Goal: Communication & Community: Share content

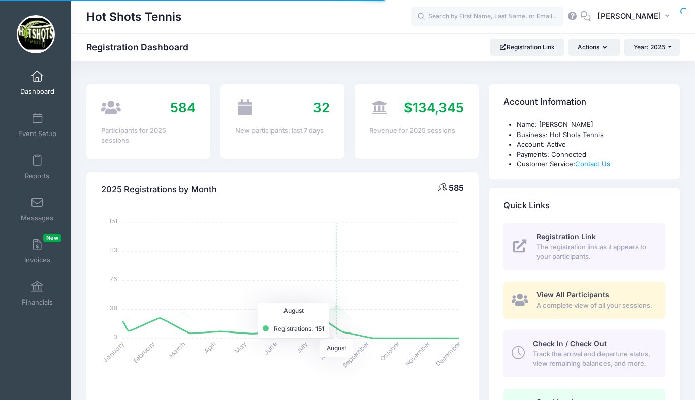
select select
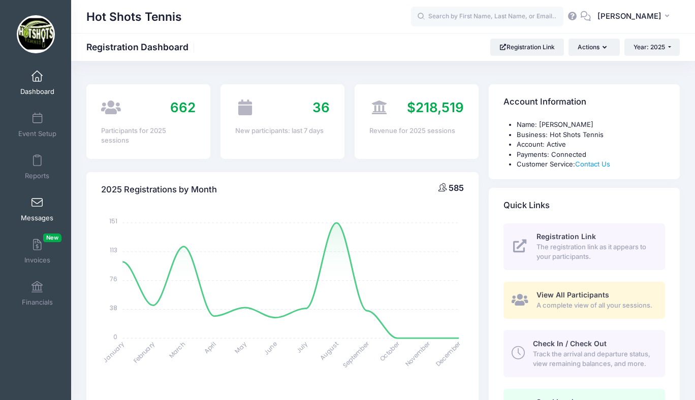
click at [37, 204] on span at bounding box center [37, 202] width 0 height 11
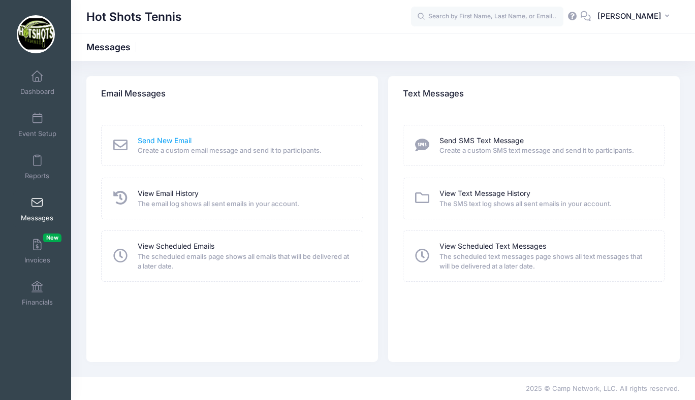
click at [159, 139] on link "Send New Email" at bounding box center [165, 141] width 54 height 11
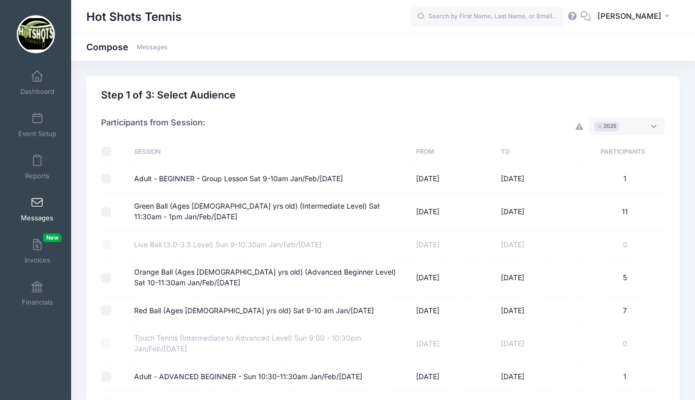
click at [634, 124] on span "× 2025" at bounding box center [626, 126] width 76 height 17
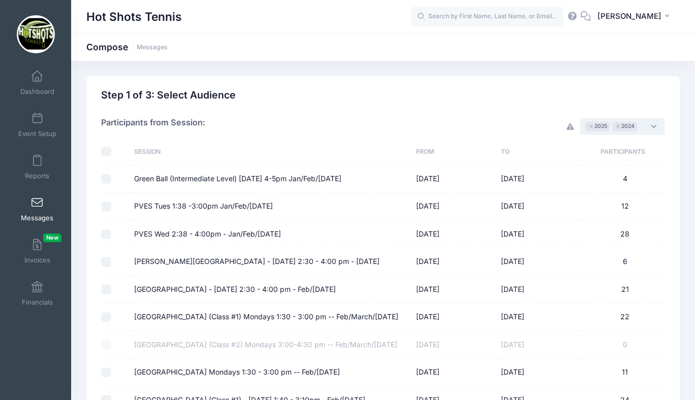
click at [107, 148] on input "checkbox" at bounding box center [106, 152] width 10 height 10
checkbox input "true"
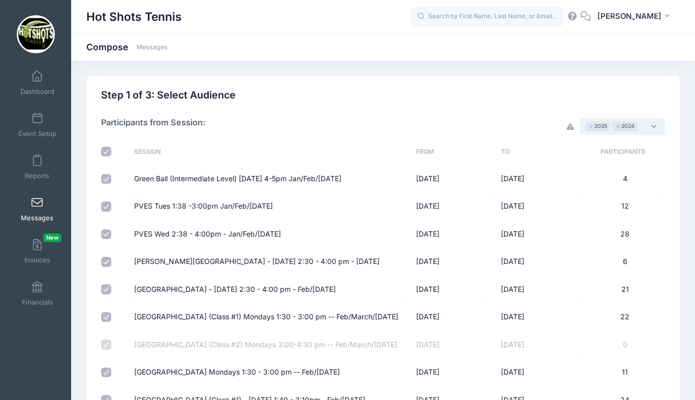
checkbox input "true"
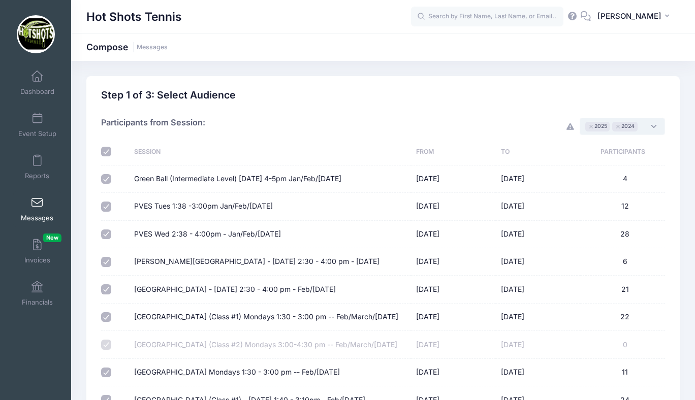
checkbox input "true"
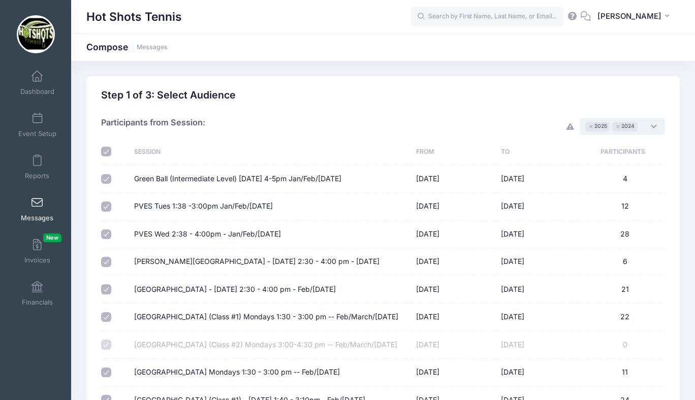
checkbox input "true"
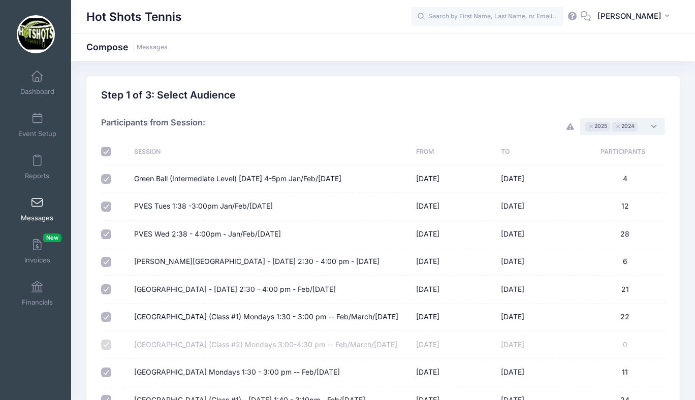
checkbox input "true"
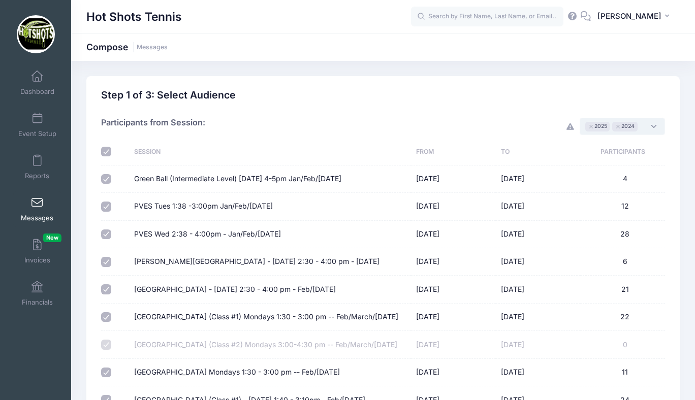
checkbox input "true"
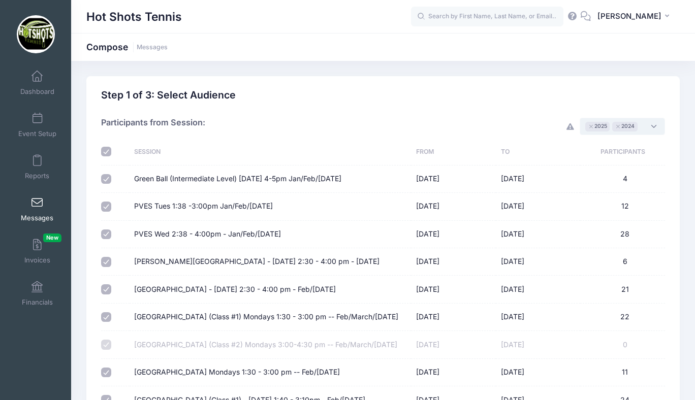
checkbox input "true"
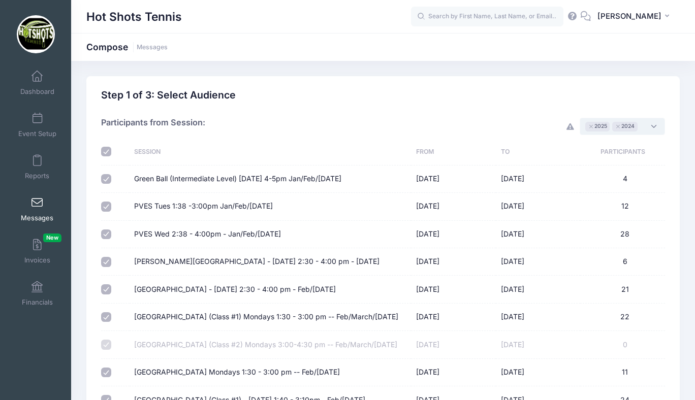
checkbox input "true"
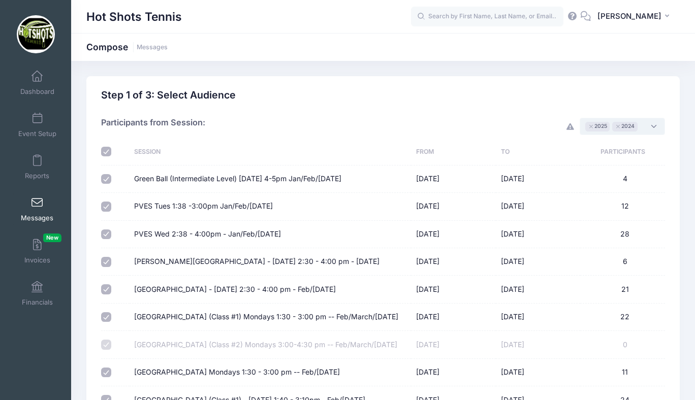
checkbox input "true"
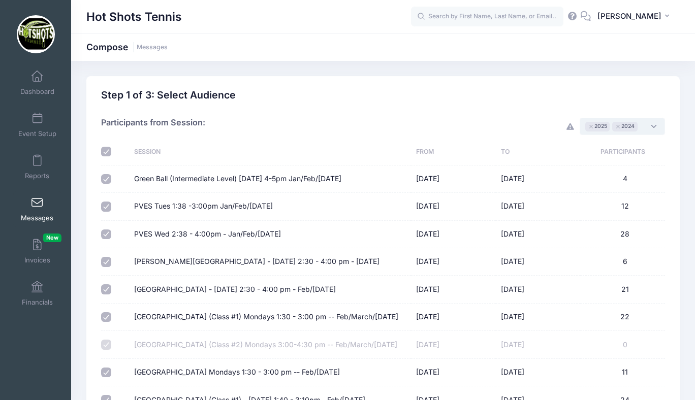
checkbox input "true"
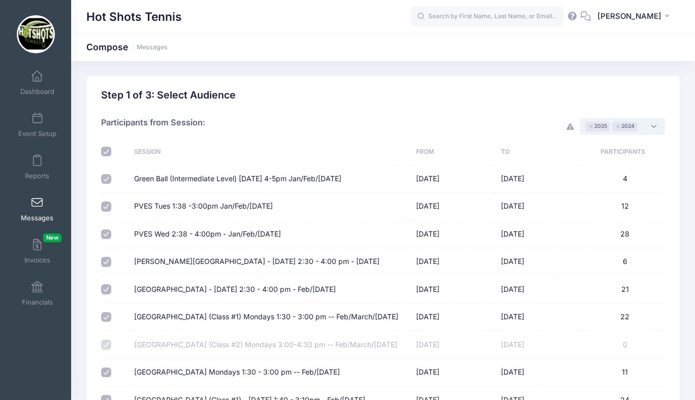
checkbox input "true"
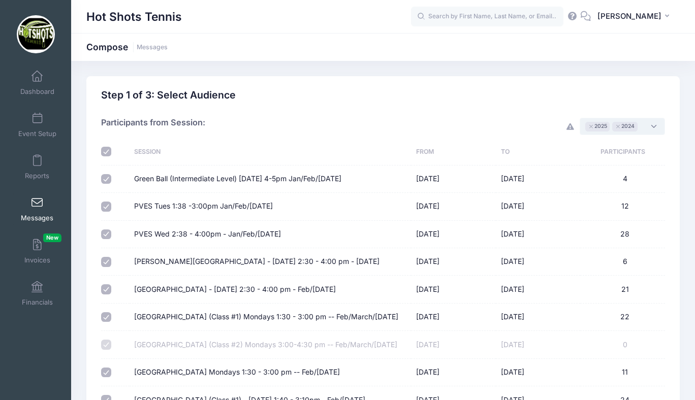
checkbox input "true"
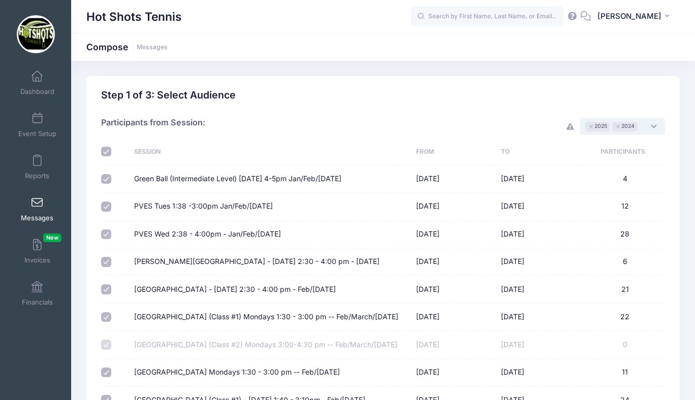
checkbox input "true"
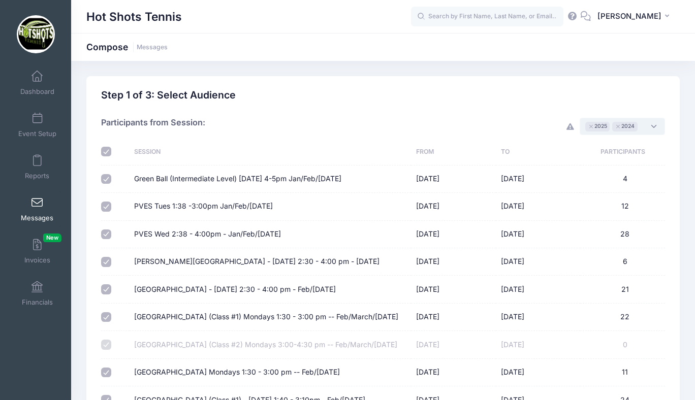
checkbox input "true"
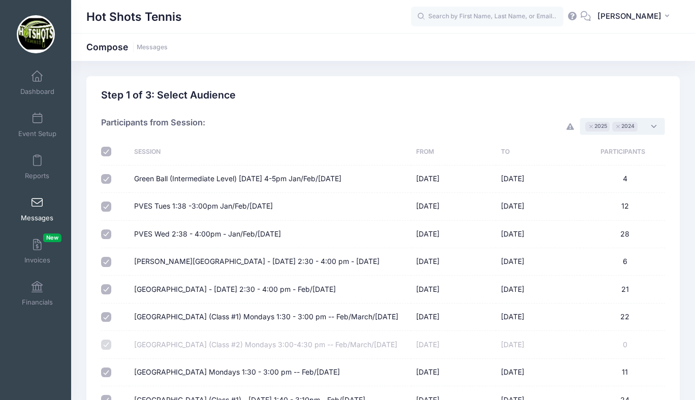
checkbox input "true"
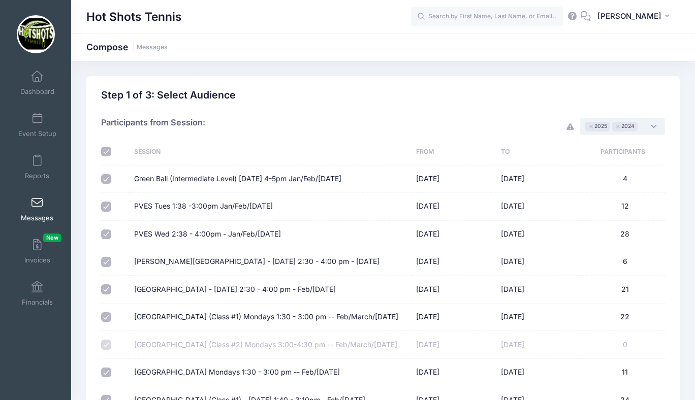
checkbox input "true"
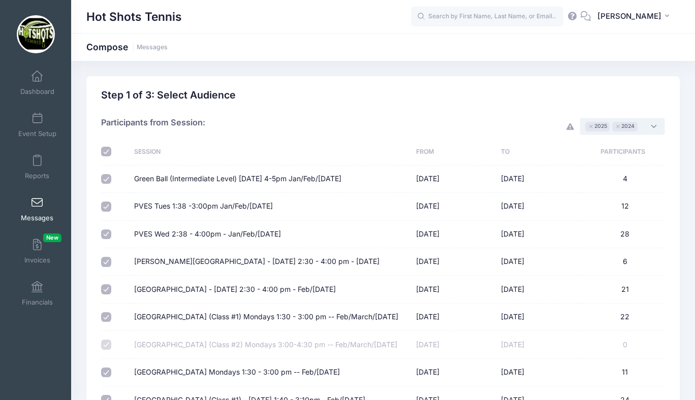
checkbox input "true"
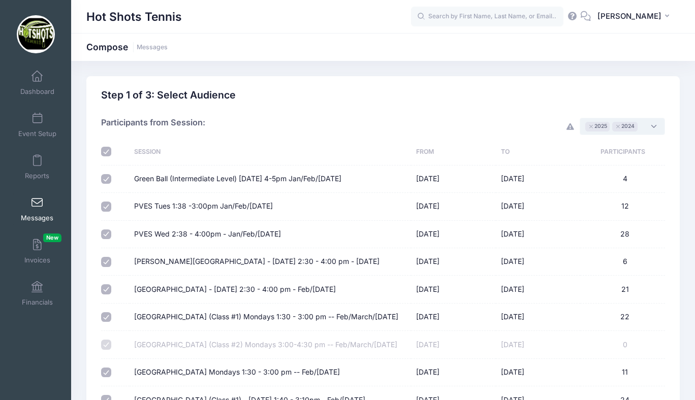
checkbox input "true"
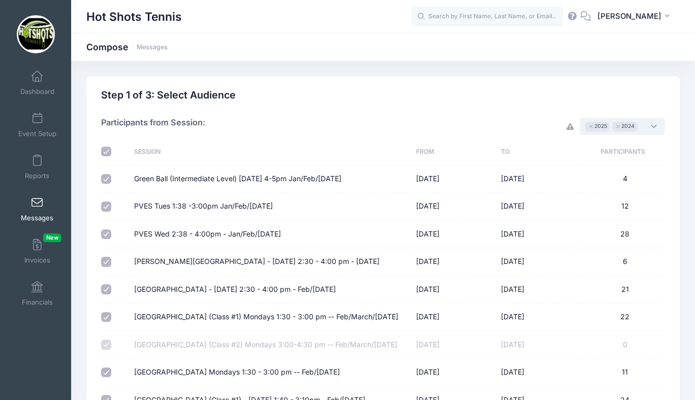
checkbox input "true"
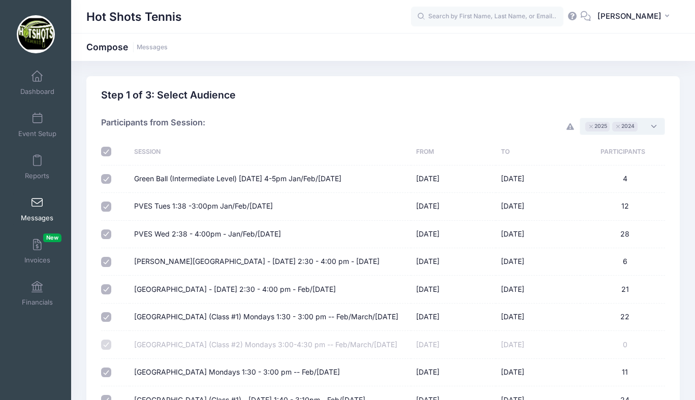
checkbox input "true"
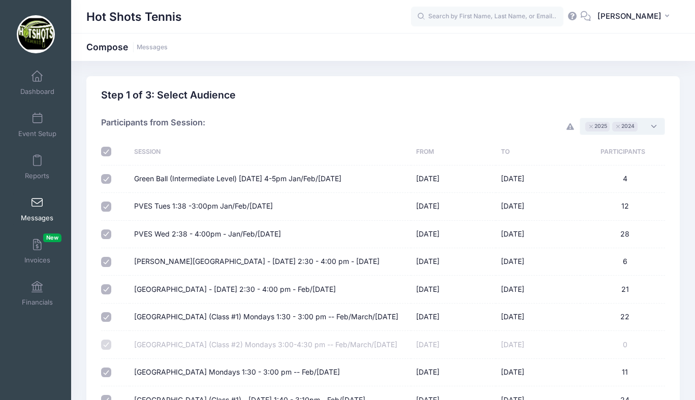
checkbox input "true"
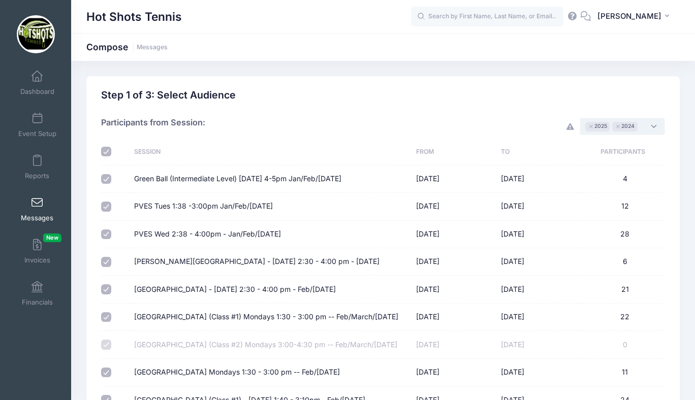
checkbox input "true"
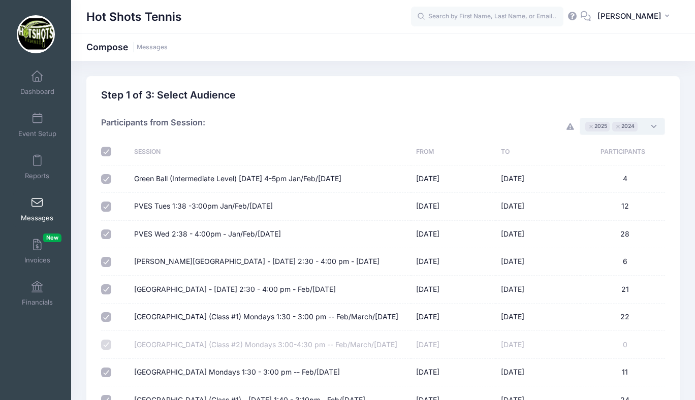
checkbox input "true"
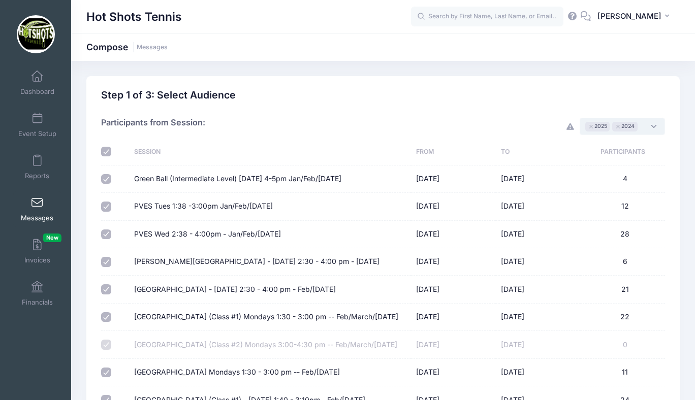
checkbox input "true"
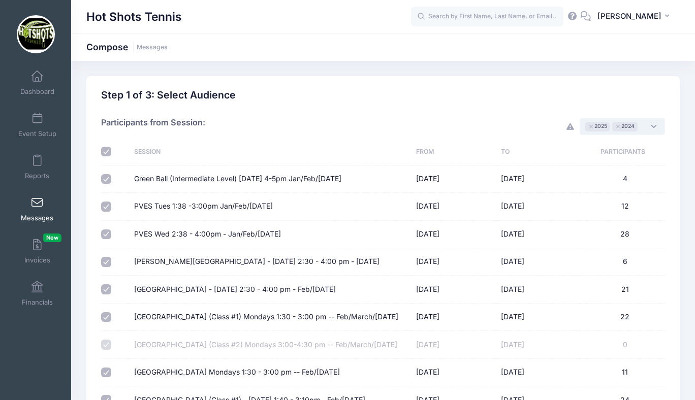
checkbox input "true"
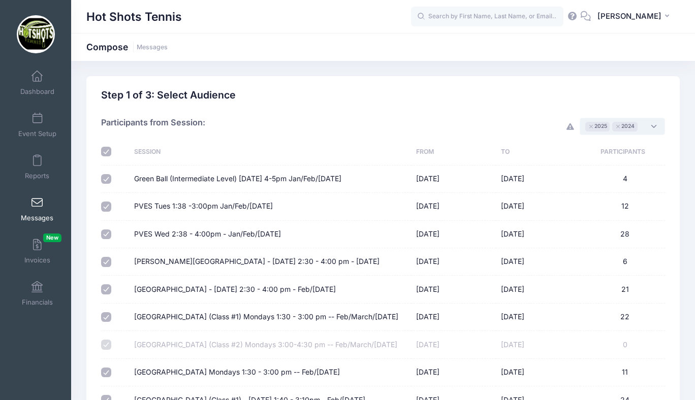
checkbox input "true"
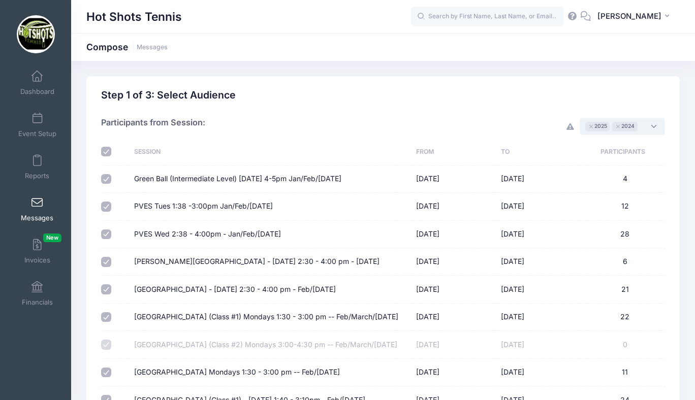
checkbox input "true"
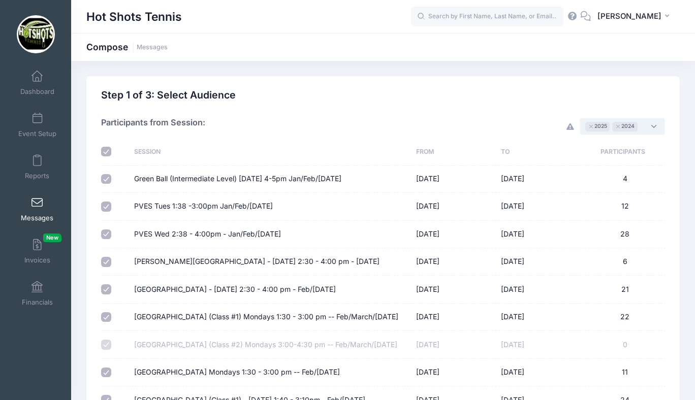
checkbox input "true"
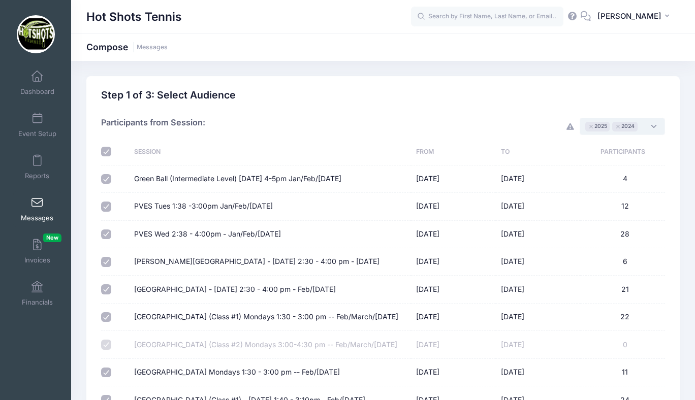
checkbox input "true"
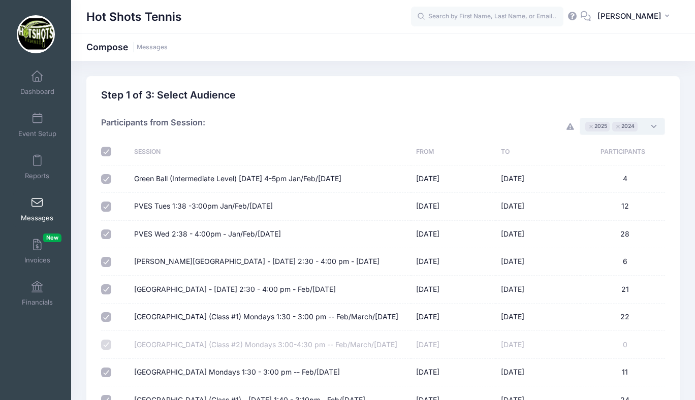
checkbox input "true"
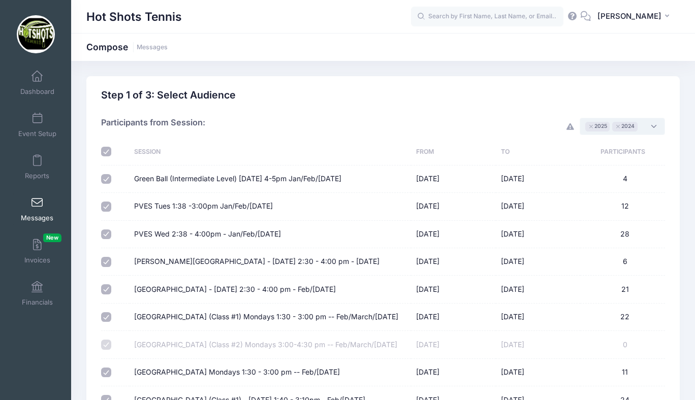
checkbox input "true"
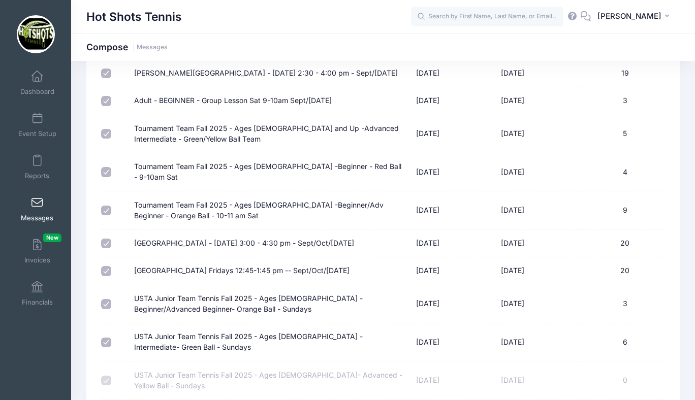
scroll to position [4542, 0]
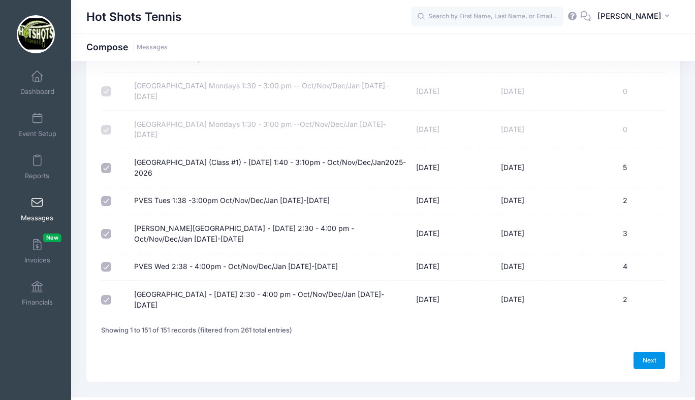
click at [643, 352] on link "Next" at bounding box center [648, 360] width 31 height 17
select select "50"
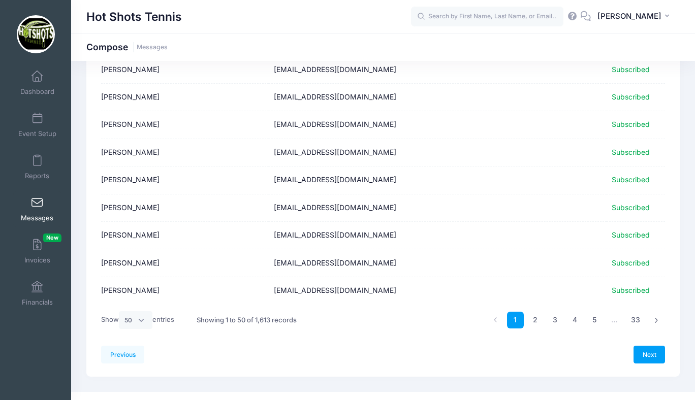
scroll to position [1244, 0]
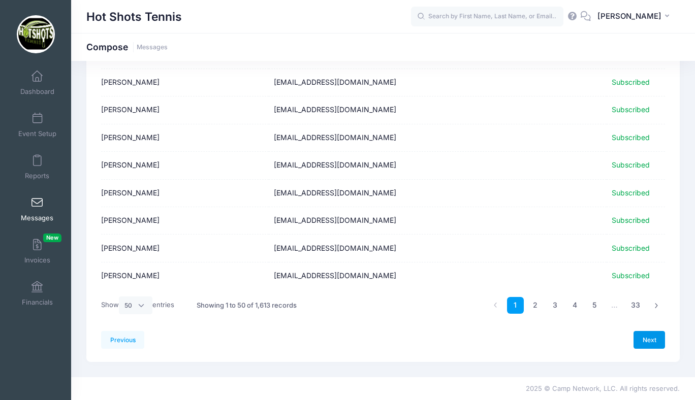
click at [649, 340] on link "Next" at bounding box center [648, 339] width 31 height 17
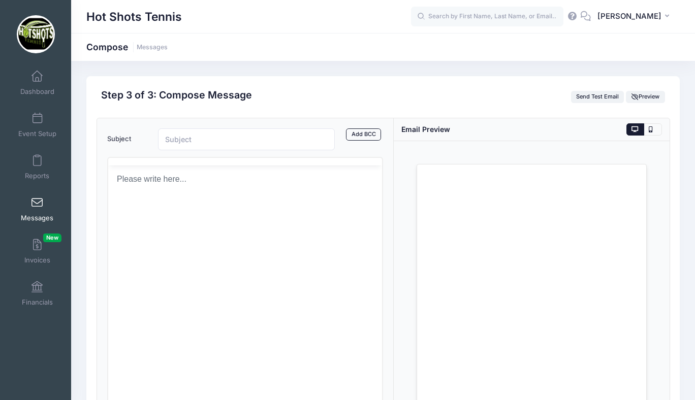
scroll to position [0, 0]
click at [237, 229] on html at bounding box center [245, 215] width 274 height 27
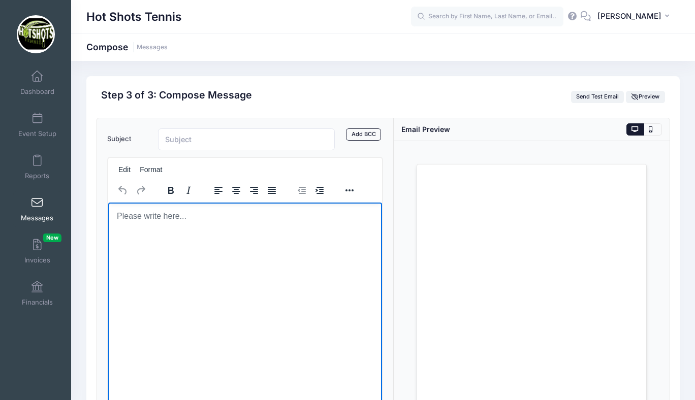
paste body "Rich Text Area. Press ALT-0 for help."
click at [213, 229] on html at bounding box center [245, 215] width 274 height 27
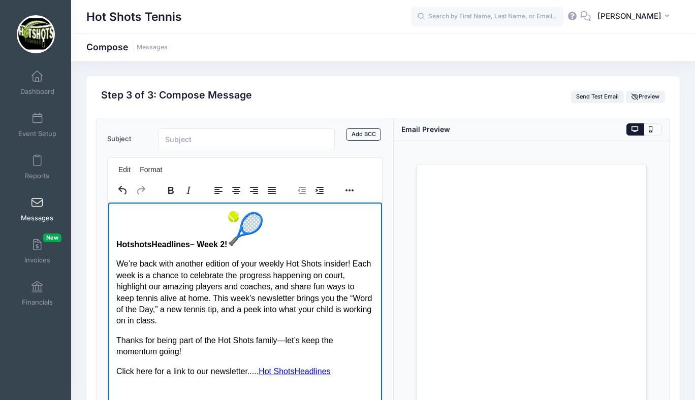
click at [226, 243] on strong "Hotshots Headlines – Week 2!" at bounding box center [171, 244] width 111 height 9
click at [235, 242] on img "🎾" at bounding box center [244, 228] width 37 height 37
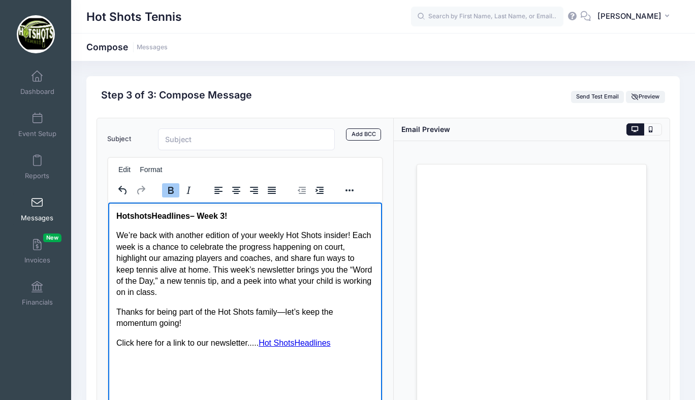
scroll to position [60, 0]
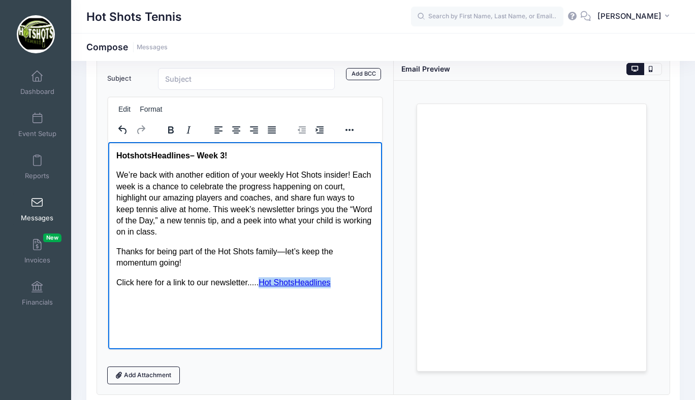
drag, startPoint x: 260, startPoint y: 282, endPoint x: 349, endPoint y: 285, distance: 88.9
click at [349, 285] on p "Click here for a link to our newsletter..... Hot Shots Headlines" at bounding box center [244, 282] width 257 height 11
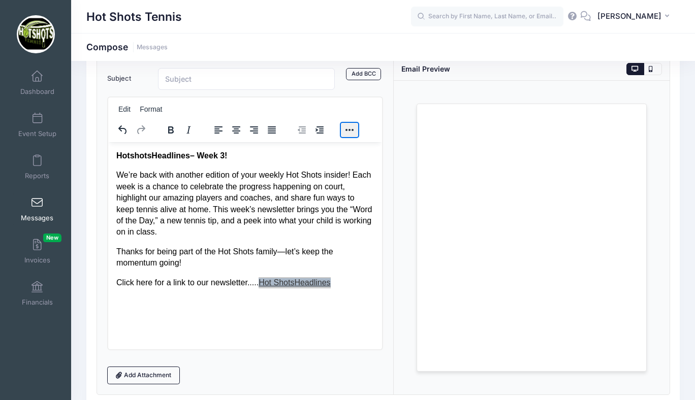
click at [348, 127] on button "Reveal or hide additional toolbar items" at bounding box center [349, 130] width 17 height 14
click at [325, 148] on button "Insert/edit link" at bounding box center [325, 149] width 17 height 14
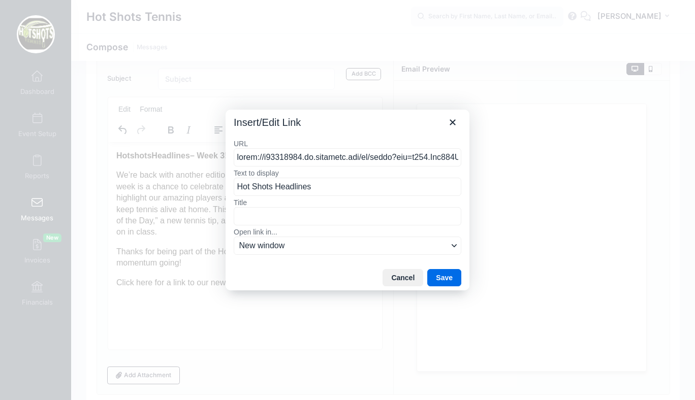
scroll to position [0, 19769]
type input "https://u18115231.ct.sendgrid.net/ls/click?upn=u001.Wpt970LJjzu5WAxodjKDtfXRkoK…"
drag, startPoint x: 457, startPoint y: 158, endPoint x: 194, endPoint y: 145, distance: 263.3
click at [194, 145] on div "Insert/Edit Link URL Text to display Hot Shots Headlines Title Open link in... …" at bounding box center [347, 200] width 695 height 400
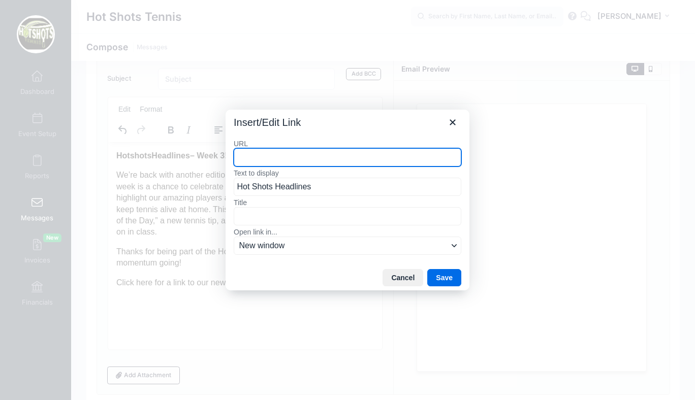
paste input "https://hotshotsheadlines.my.canva.site/"
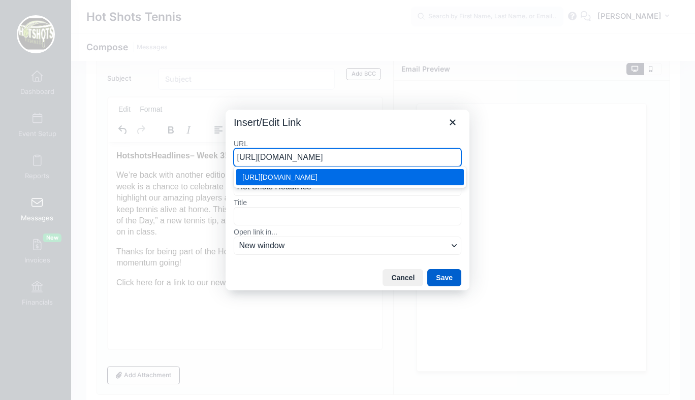
type input "https://hotshotsheadlines.my.canva.site/"
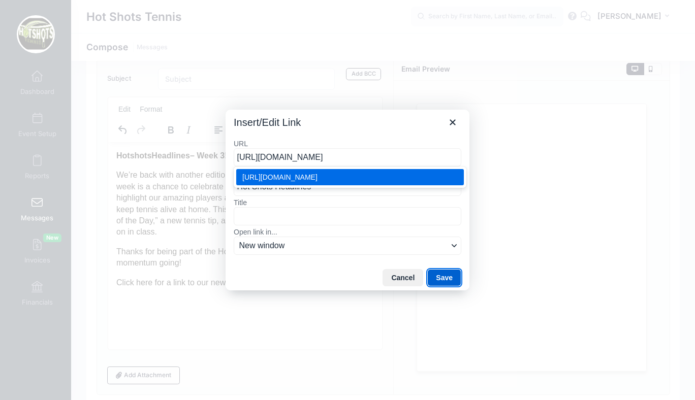
click at [436, 276] on button "Save" at bounding box center [444, 277] width 34 height 17
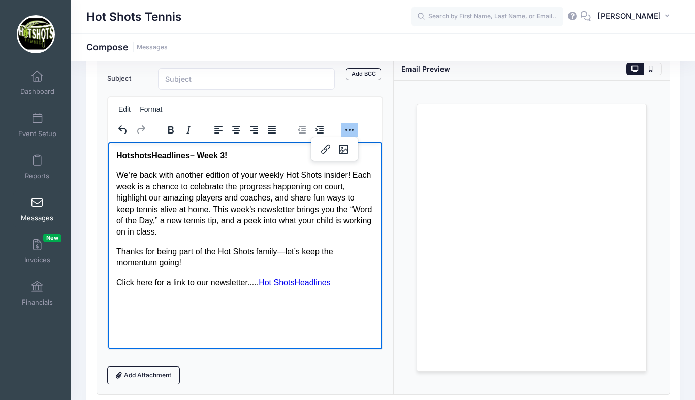
click at [309, 282] on span "Headlines" at bounding box center [311, 282] width 36 height 9
click at [341, 269] on body "Hotshots Headlines – Week 3! We’re back with another edition of your weekly Hot…" at bounding box center [244, 219] width 257 height 138
click at [309, 283] on span "Headlines" at bounding box center [311, 282] width 36 height 9
click at [333, 261] on p "Thanks for being part of the Hot Shots family—let’s keep the momentum going!" at bounding box center [244, 257] width 257 height 23
click at [350, 284] on p "Click here for a link to our newsletter..... Hot Shots Headlines﻿" at bounding box center [244, 282] width 257 height 11
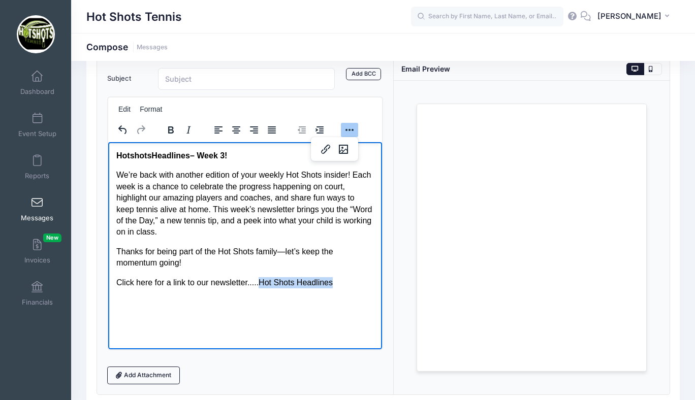
drag, startPoint x: 261, startPoint y: 282, endPoint x: 350, endPoint y: 284, distance: 88.4
click at [350, 284] on p "Click here for a link to our newsletter.....Hot Shots Headlines" at bounding box center [244, 282] width 257 height 11
click at [327, 147] on icon "Insert/edit link" at bounding box center [325, 149] width 12 height 12
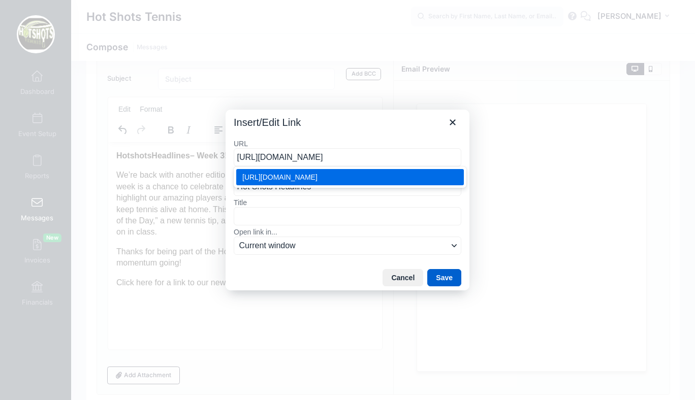
type input "https://hotshotsheadlines.my.canva.site/"
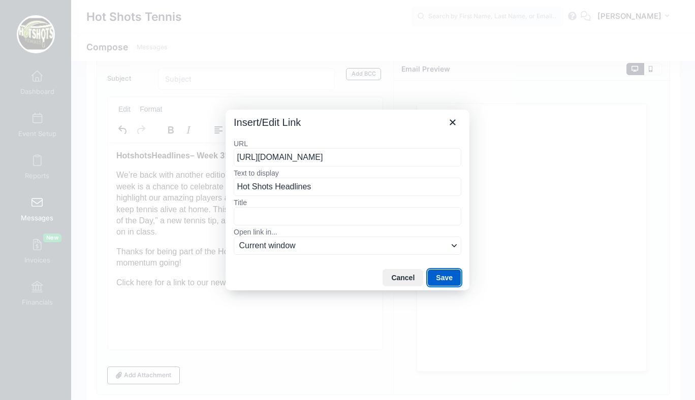
click at [440, 274] on button "Save" at bounding box center [444, 277] width 34 height 17
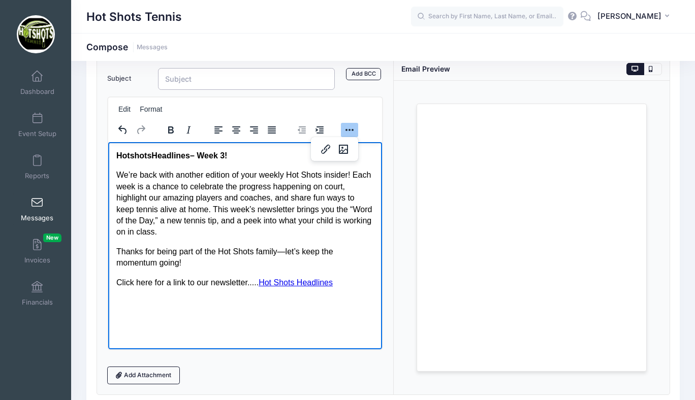
click at [206, 82] on input "Subject" at bounding box center [246, 79] width 177 height 22
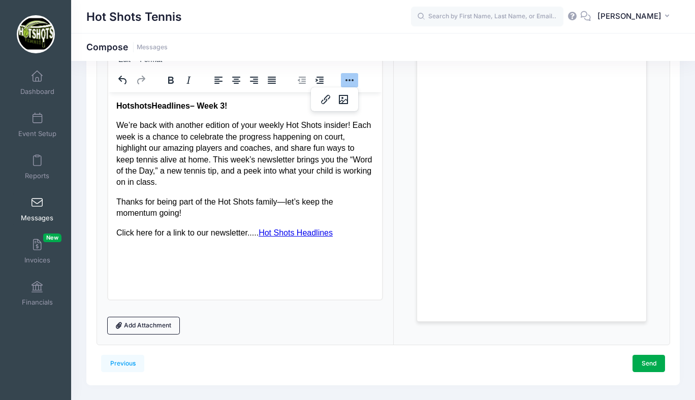
scroll to position [134, 0]
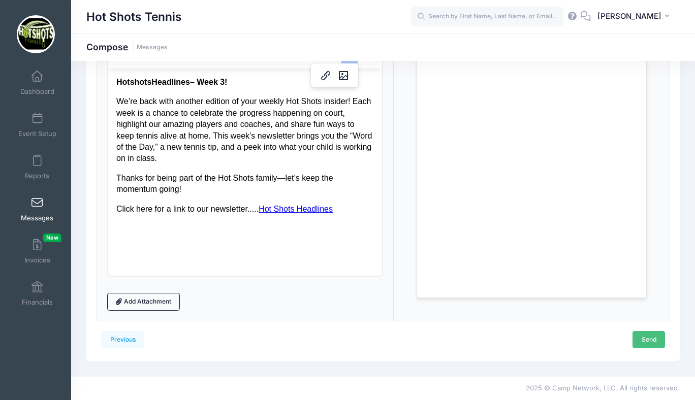
type input "Hot Shots Headlines - Week 3 - Sept 8th"
click at [645, 340] on link "Send" at bounding box center [648, 339] width 32 height 17
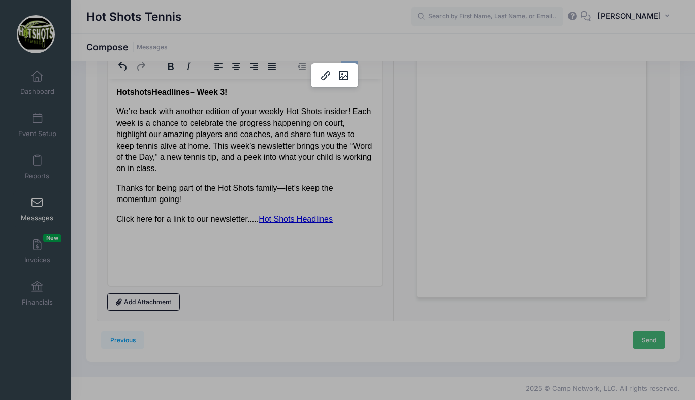
scroll to position [0, 0]
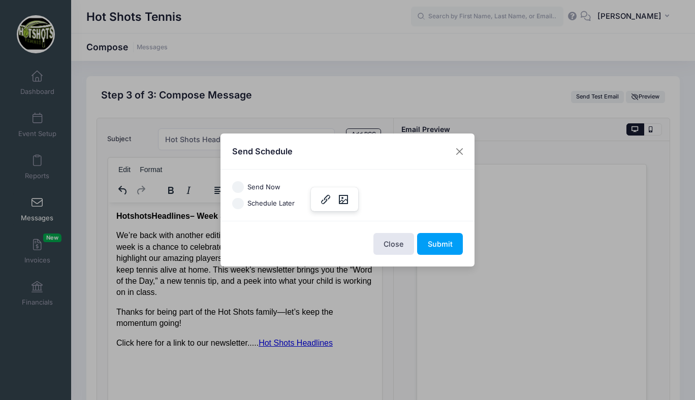
click at [237, 185] on input "Send Now" at bounding box center [238, 187] width 12 height 12
radio input "true"
click at [435, 244] on button "Submit" at bounding box center [440, 244] width 46 height 22
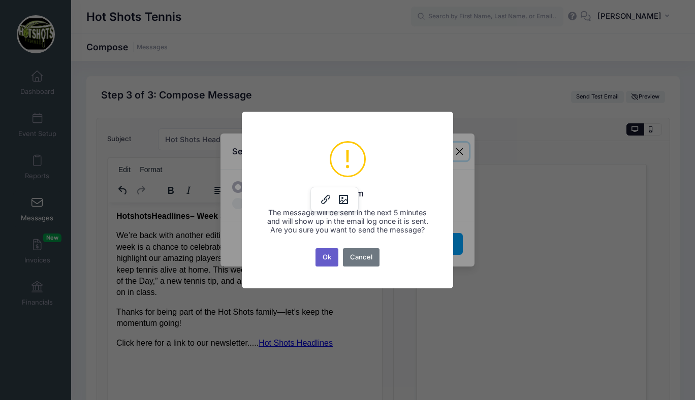
click at [325, 256] on button "Ok" at bounding box center [326, 257] width 23 height 18
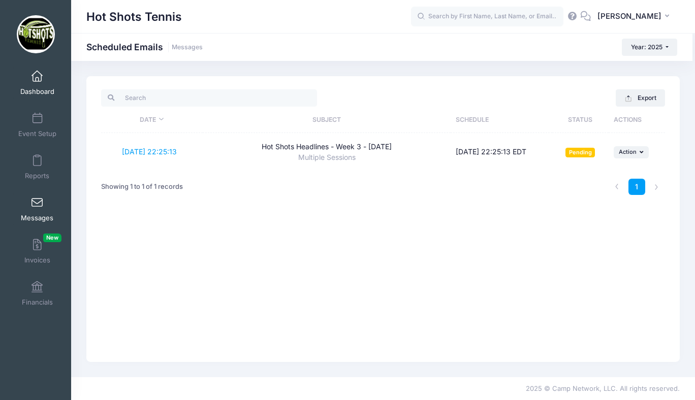
click at [37, 79] on span at bounding box center [37, 76] width 0 height 11
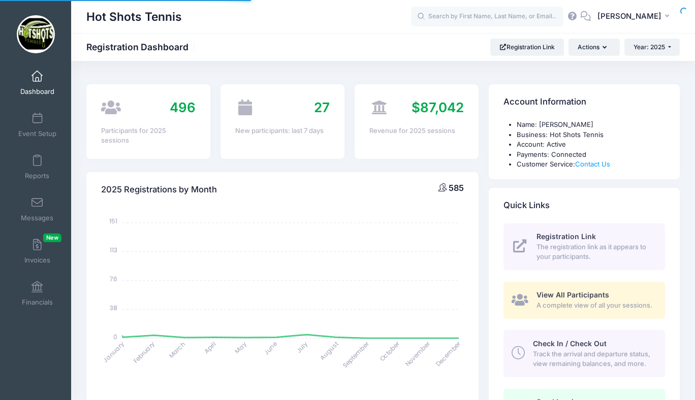
select select
